Goal: Communication & Community: Answer question/provide support

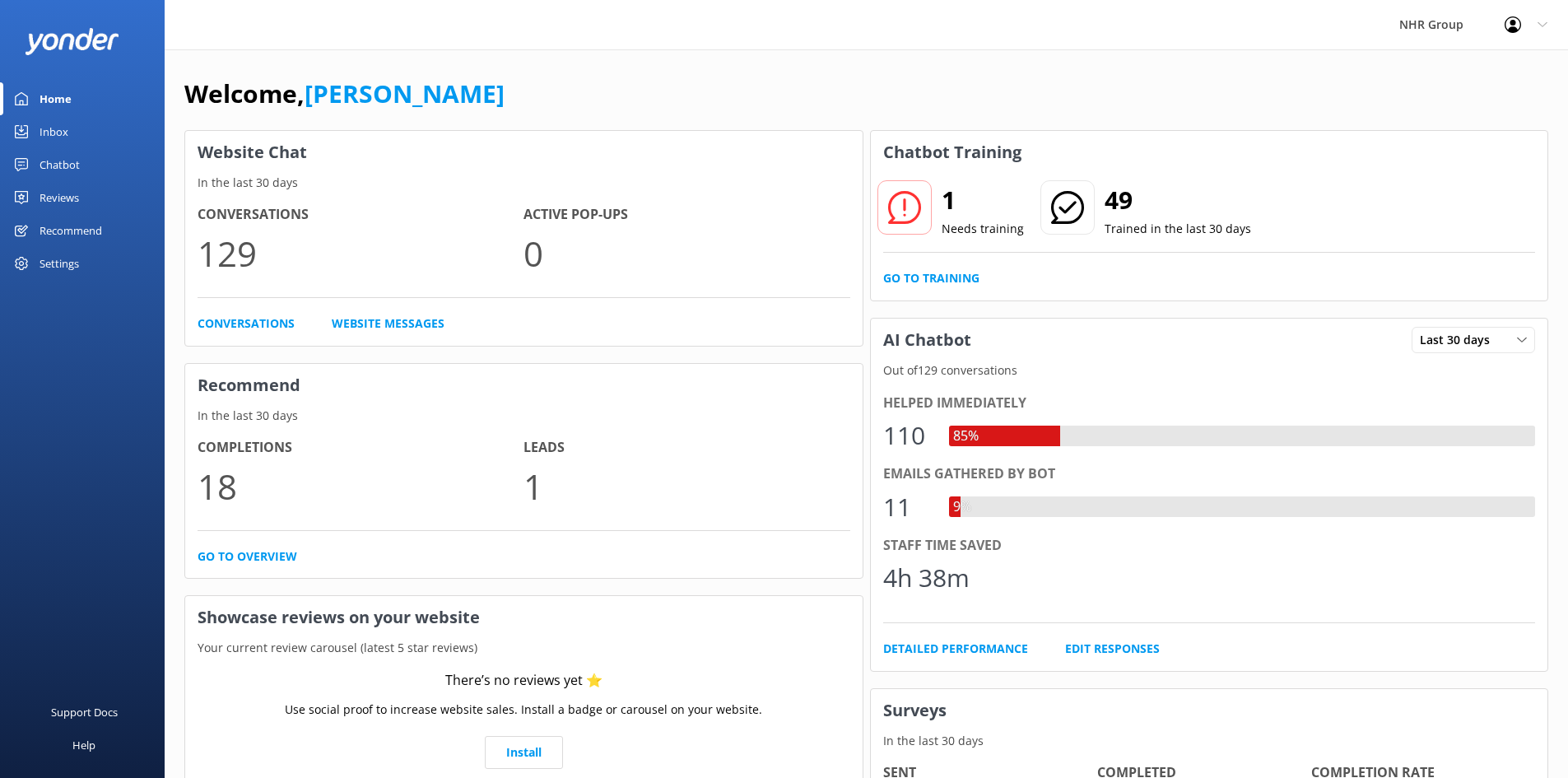
click at [63, 127] on div "Inbox" at bounding box center [54, 132] width 29 height 33
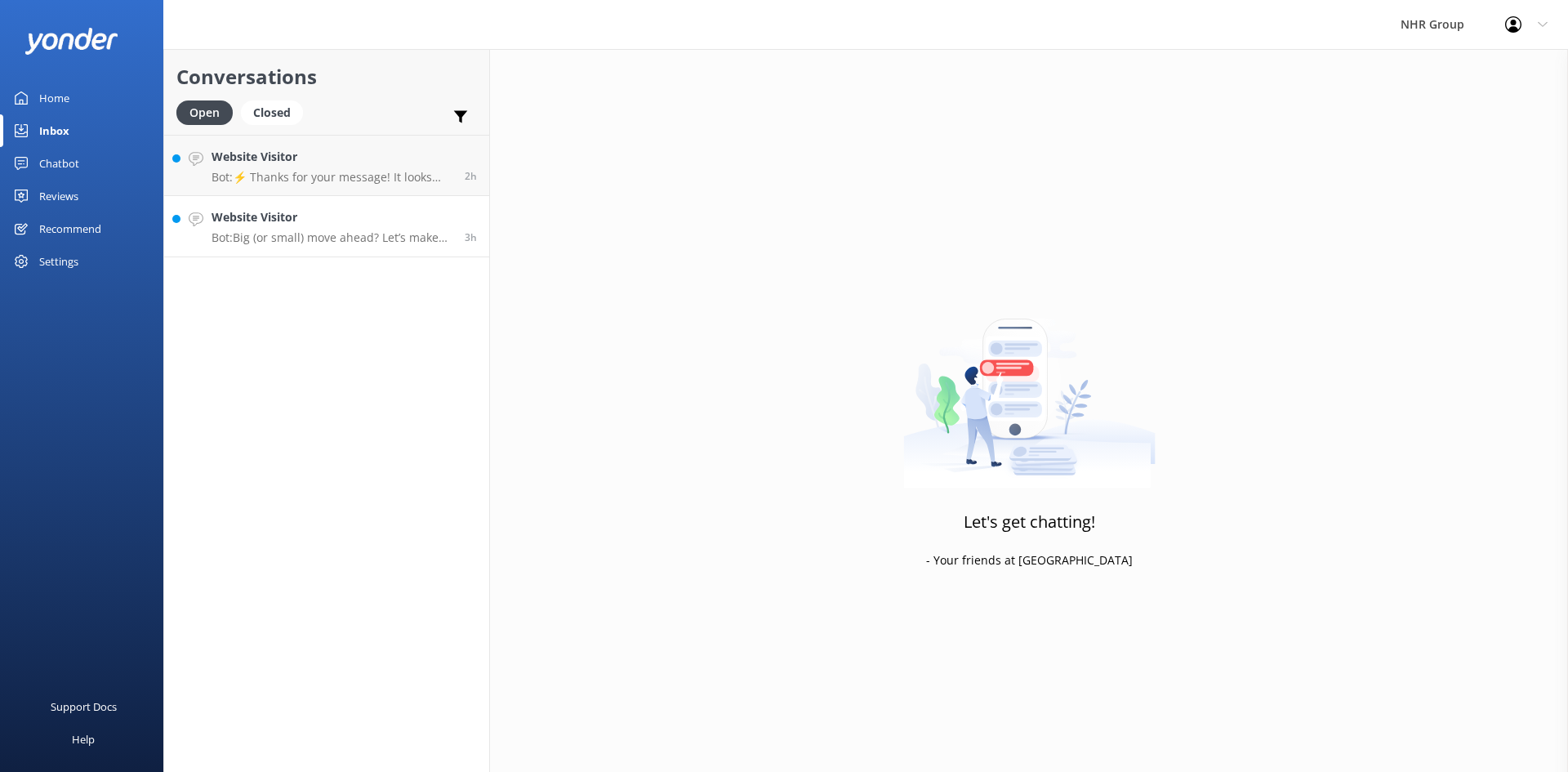
click at [373, 229] on div "Website Visitor Bot: Big (or small) move ahead? Let’s make sure you’ve got the …" at bounding box center [332, 226] width 241 height 36
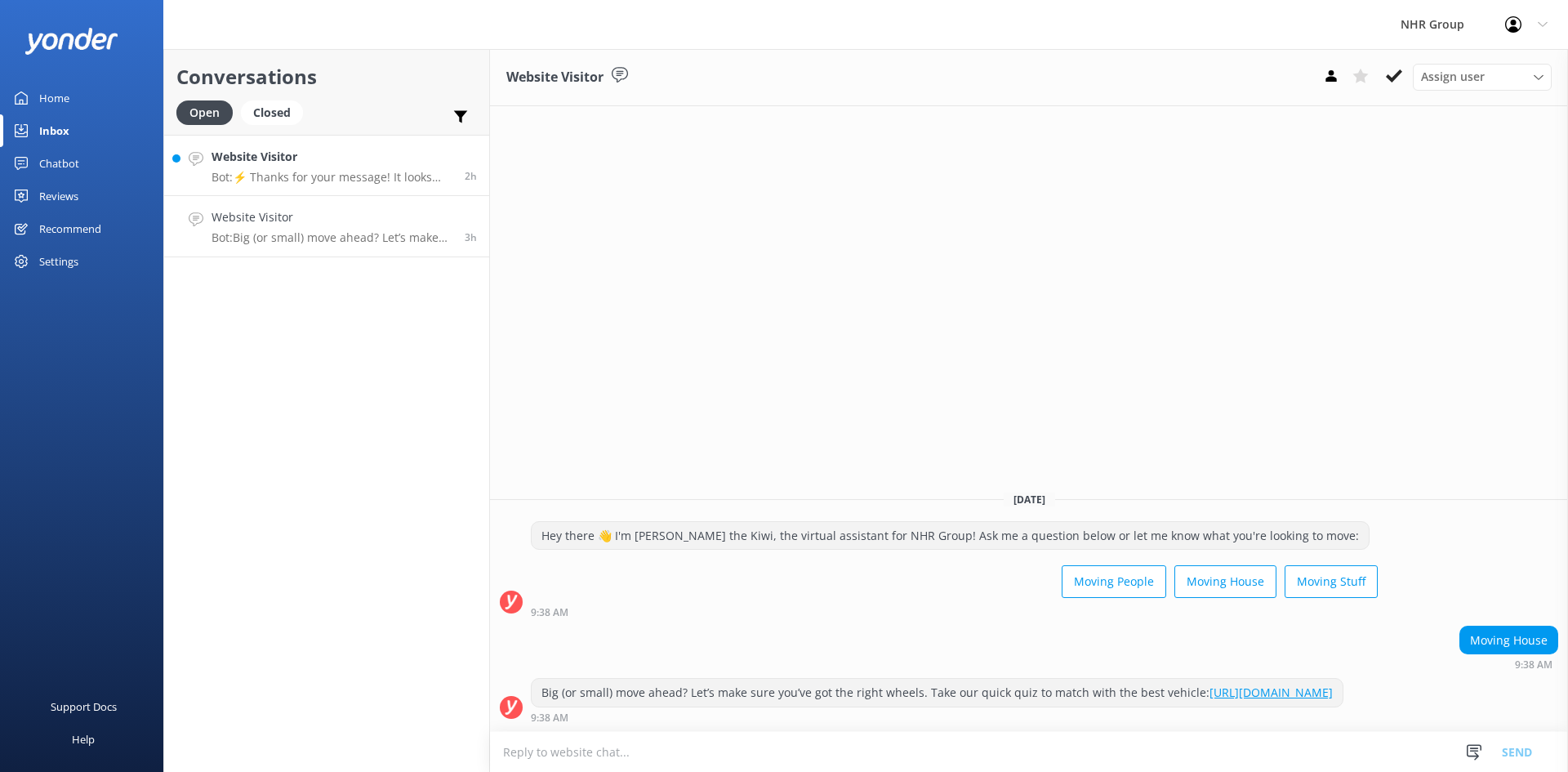
click at [348, 182] on p "Bot: ⚡ Thanks for your message! It looks like this one might be best handled by…" at bounding box center [332, 177] width 241 height 15
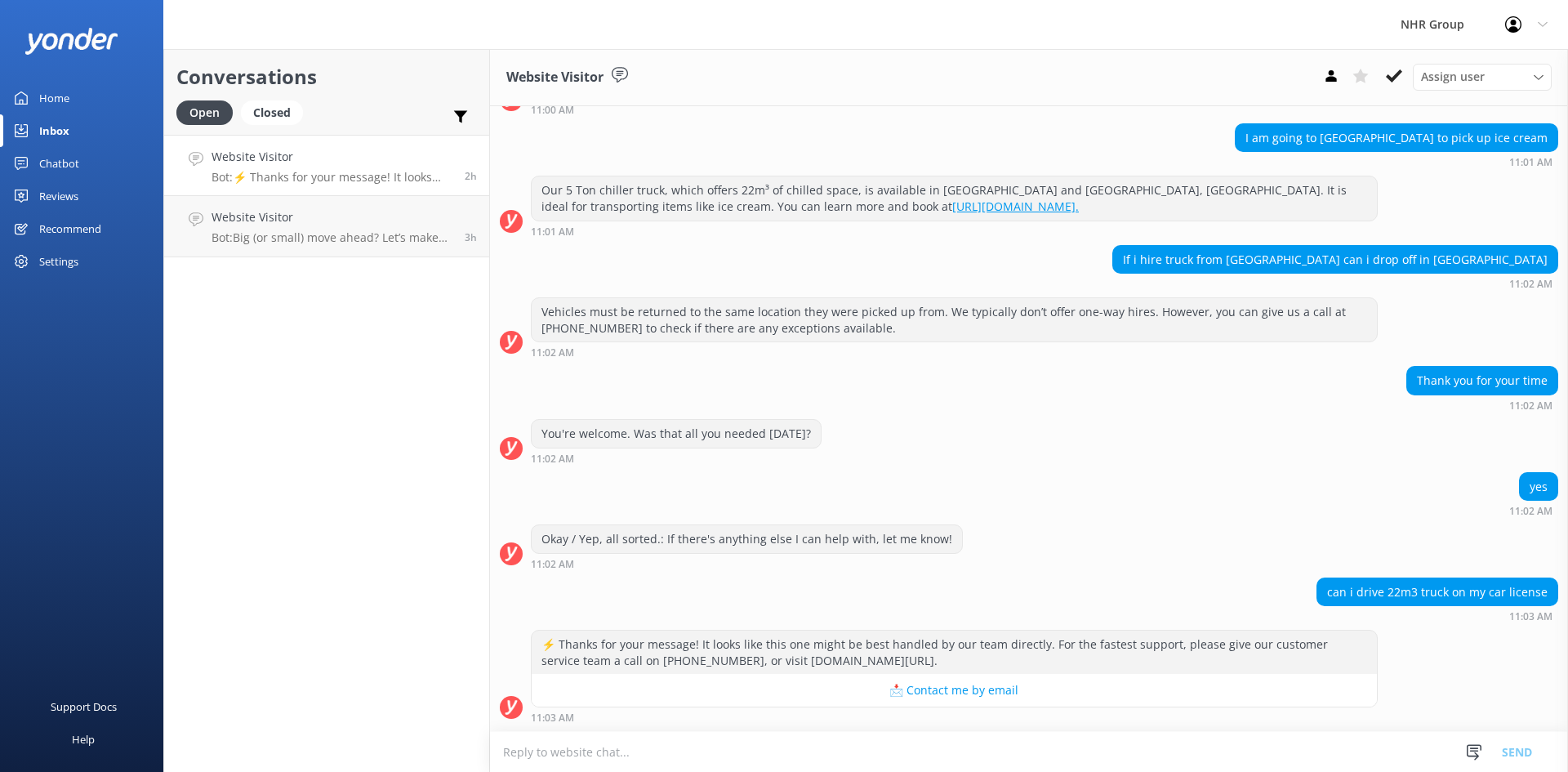
scroll to position [253, 0]
click at [249, 236] on p "Bot: Big (or small) move ahead? Let’s make sure you’ve got the right wheels. Ta…" at bounding box center [332, 238] width 241 height 15
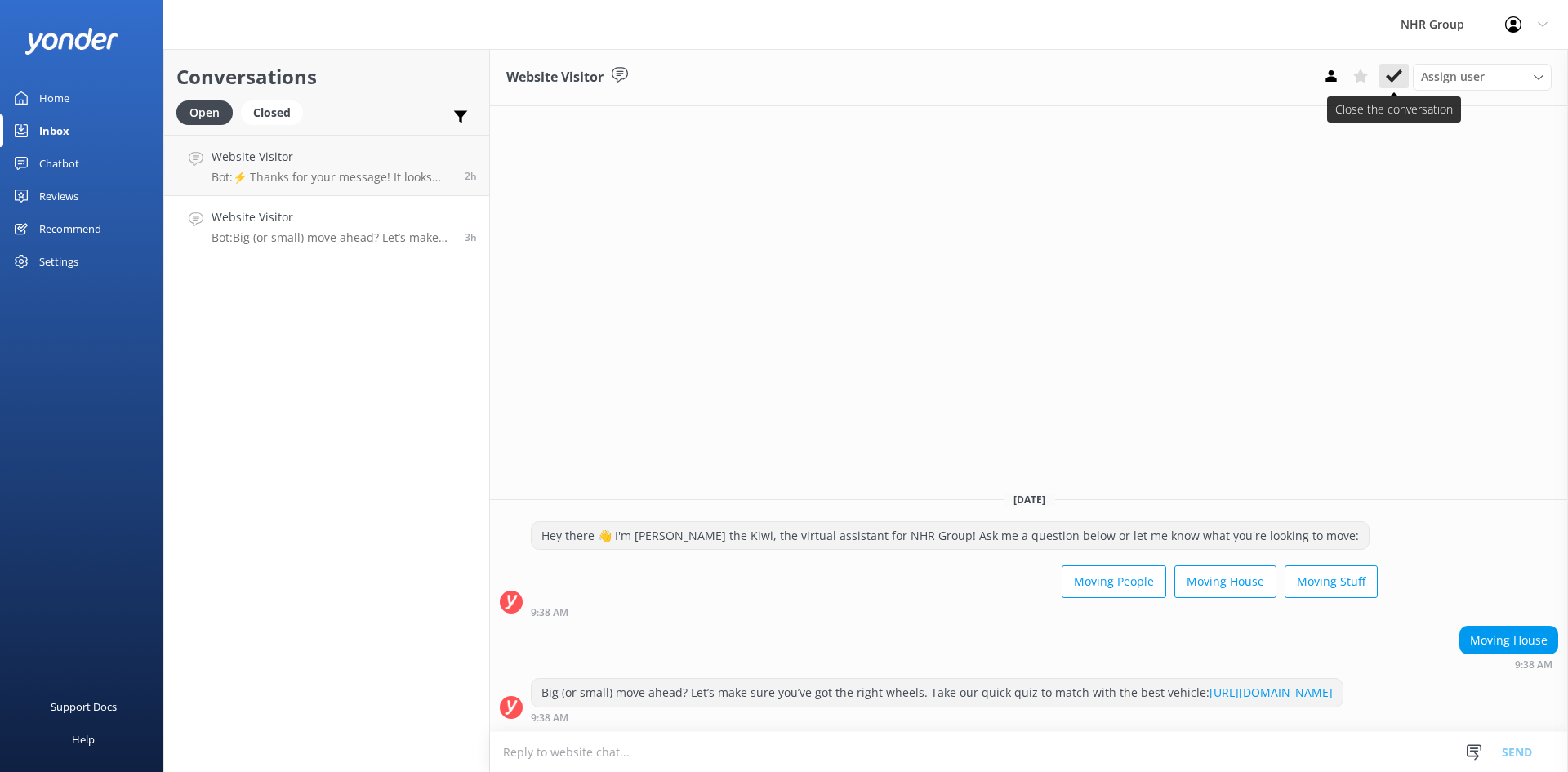
click at [1400, 72] on use at bounding box center [1394, 76] width 17 height 13
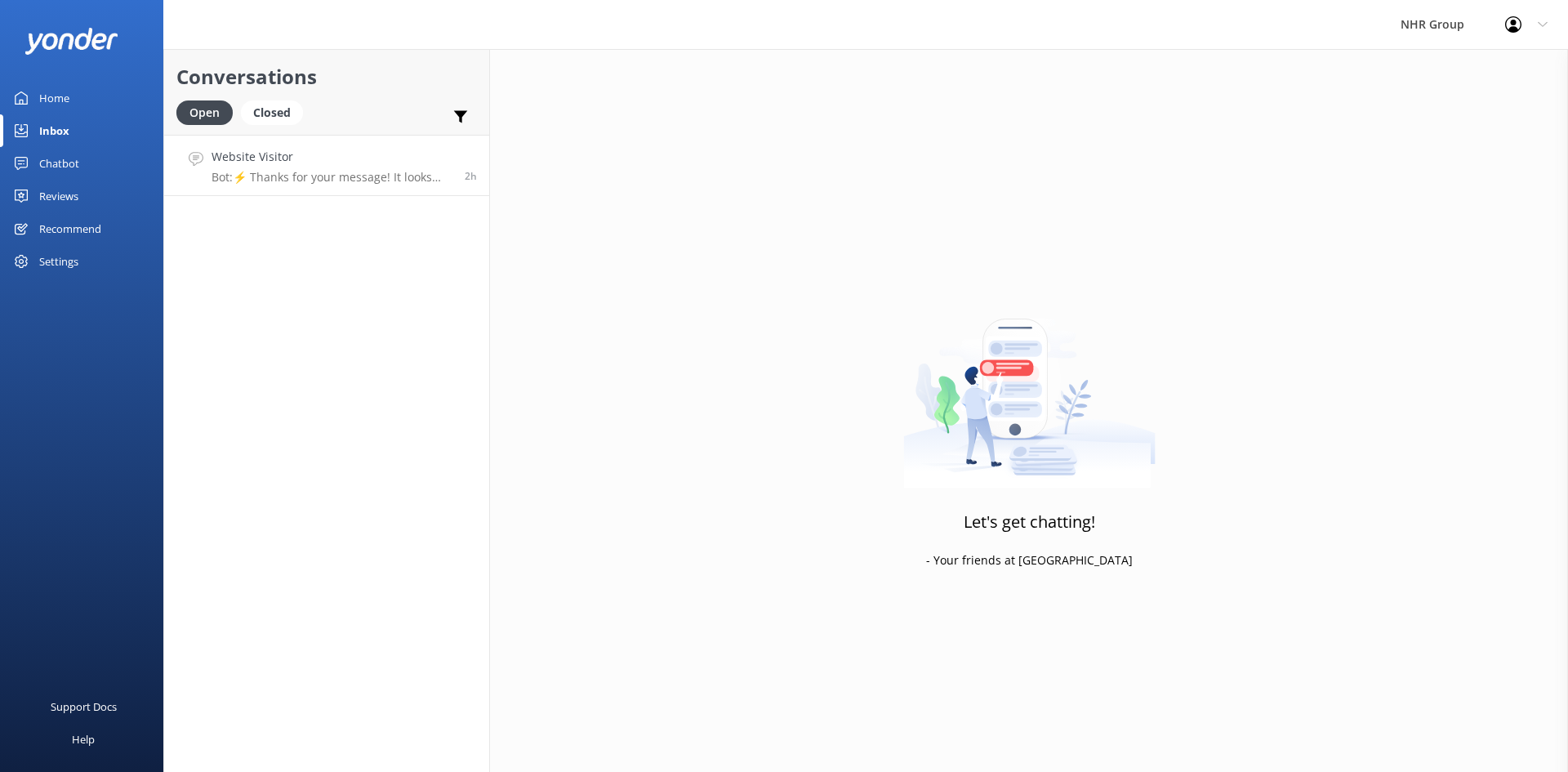
click at [416, 161] on h4 "Website Visitor" at bounding box center [332, 157] width 241 height 18
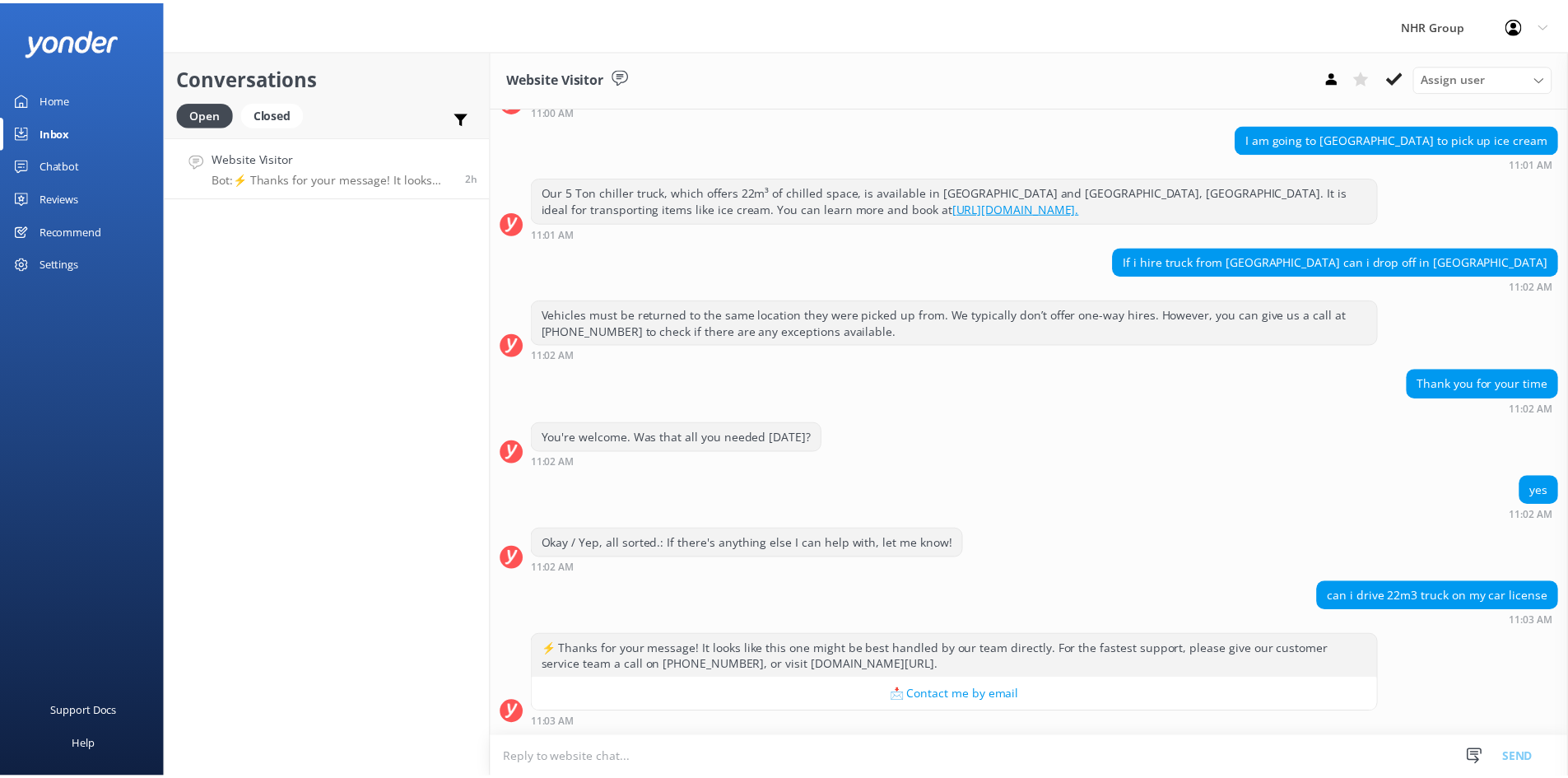
scroll to position [255, 0]
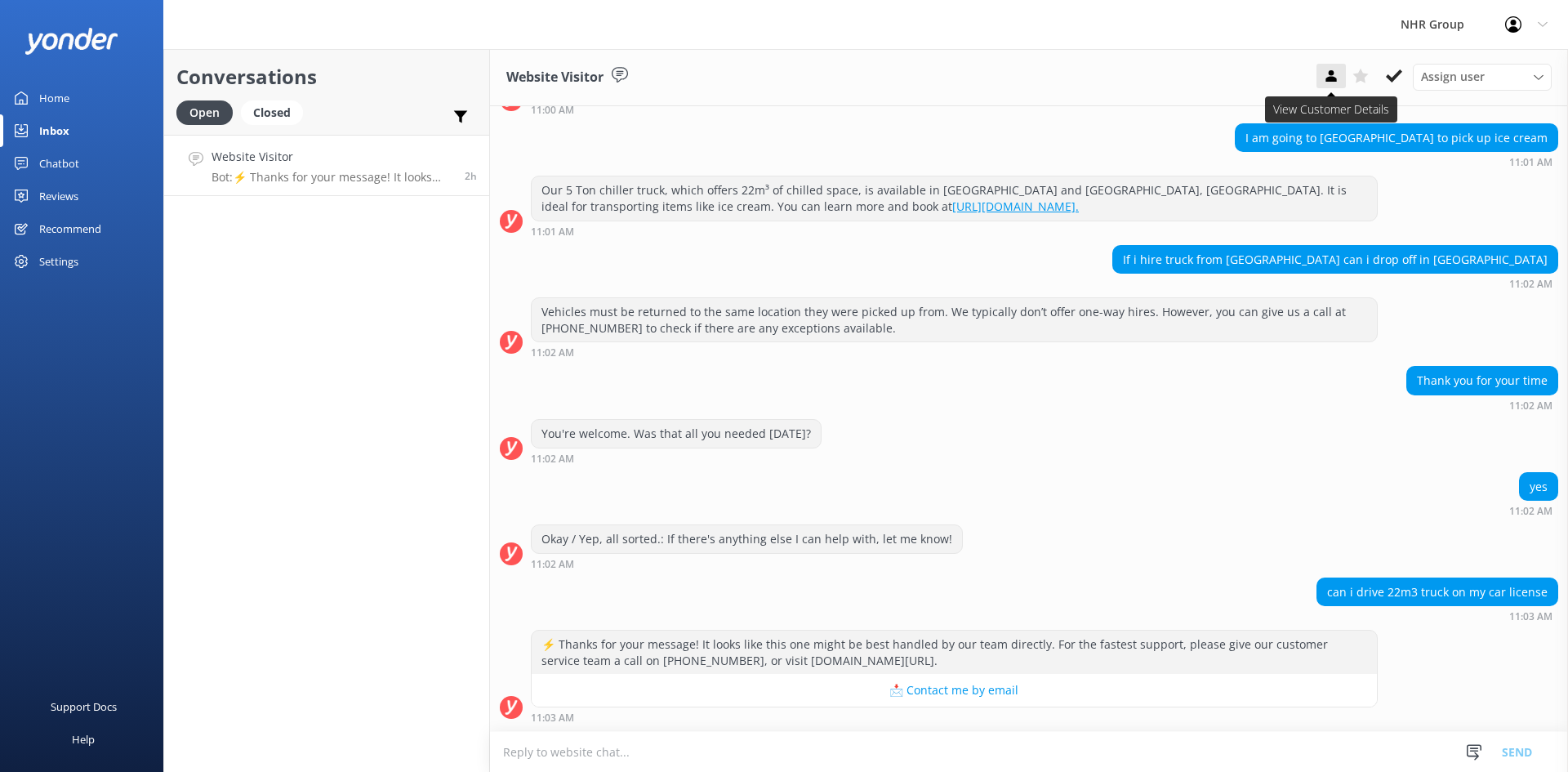
click at [1334, 72] on icon at bounding box center [1331, 76] width 17 height 17
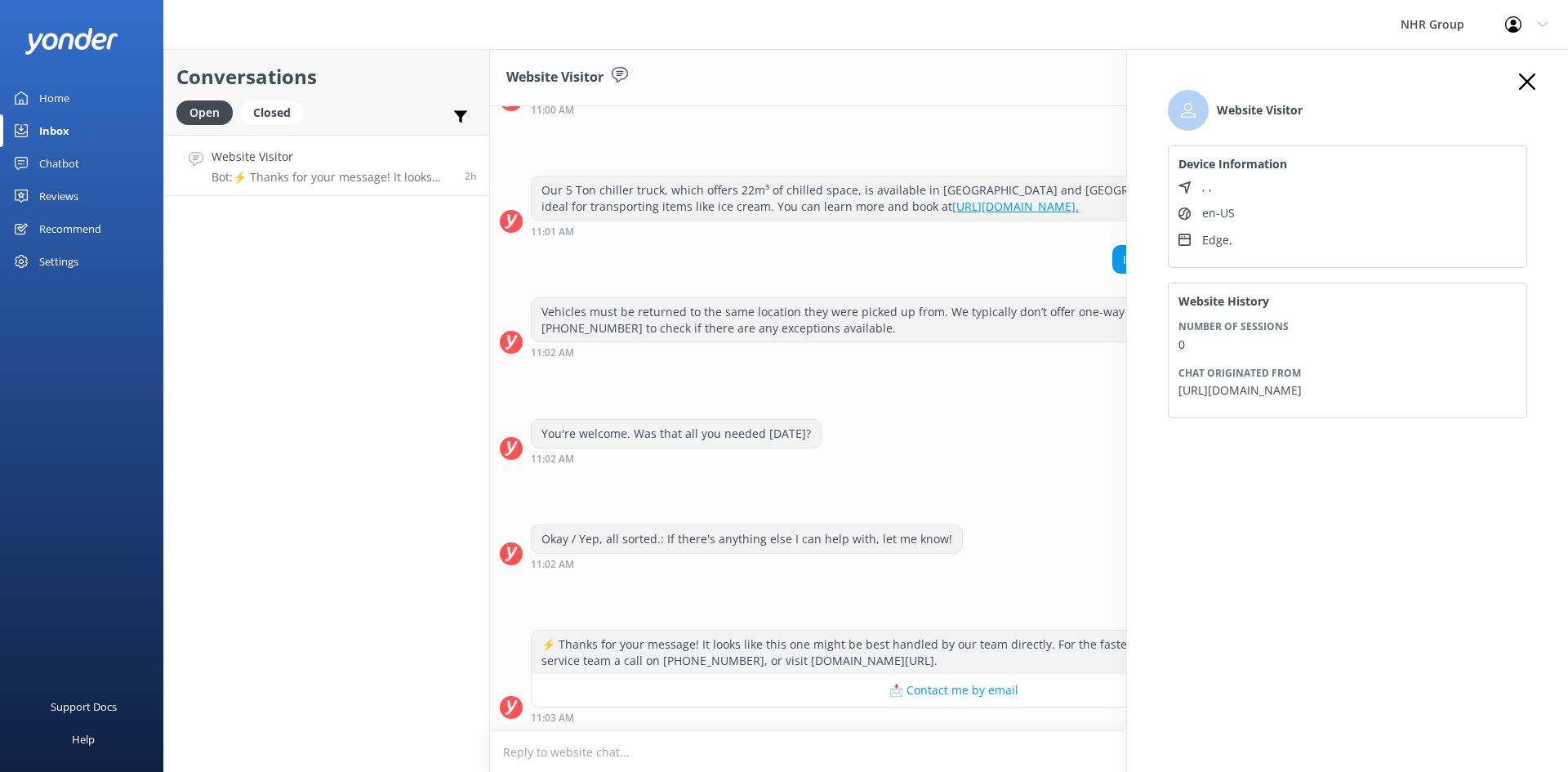
click at [1522, 80] on icon "button" at bounding box center [1528, 82] width 17 height 17
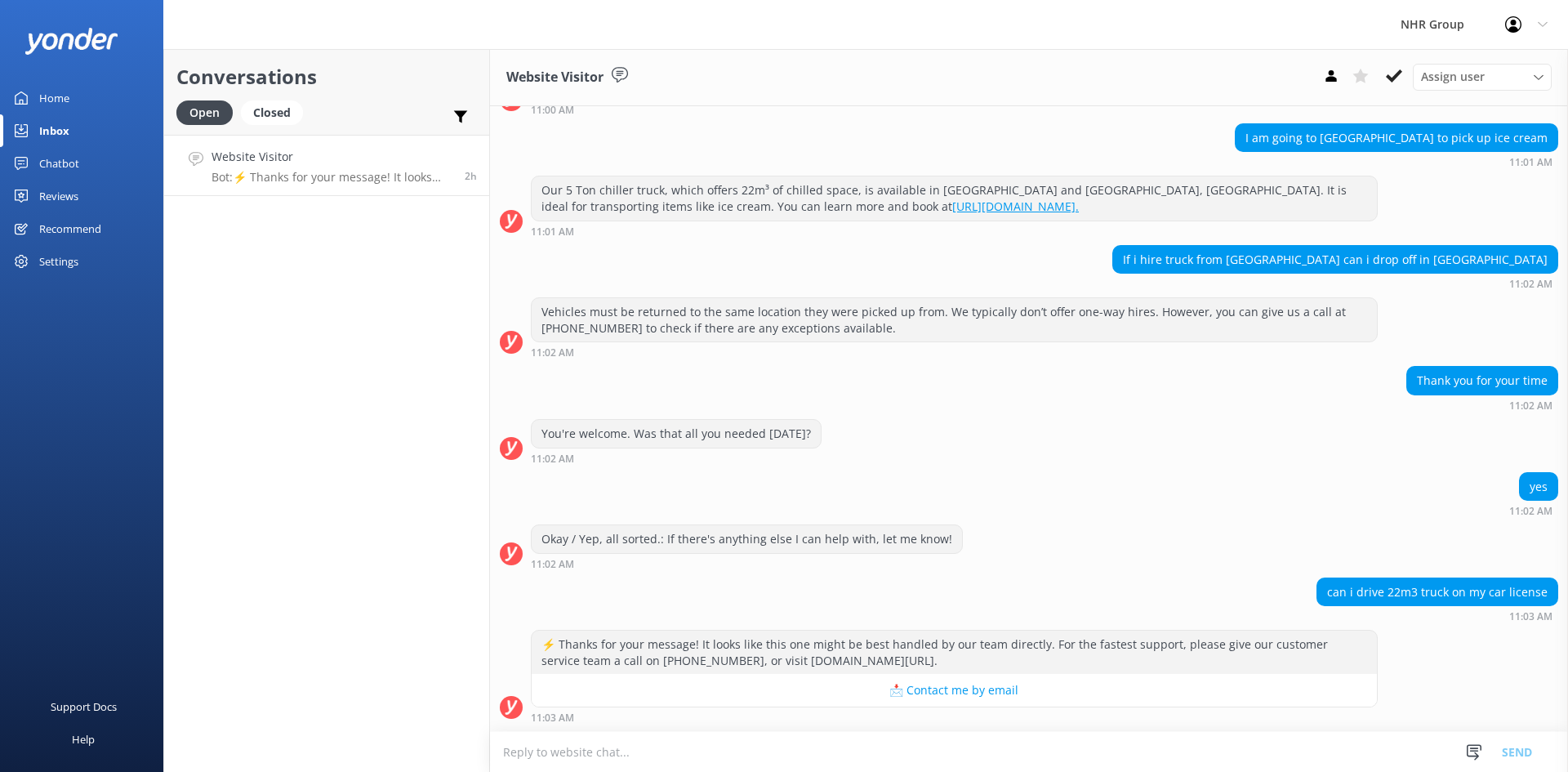
click at [75, 94] on link "Home" at bounding box center [82, 98] width 164 height 33
